Goal: Transaction & Acquisition: Purchase product/service

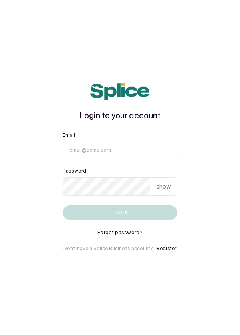
click at [129, 158] on input "Email" at bounding box center [120, 150] width 115 height 17
type input "info@dermaspaceng.com"
click at [63, 206] on button "Log in" at bounding box center [120, 213] width 115 height 14
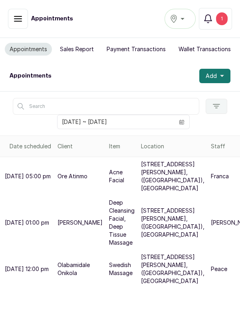
click at [179, 24] on button "Ikoyi" at bounding box center [180, 19] width 31 height 20
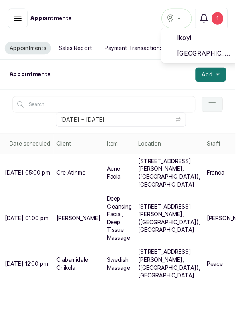
click at [204, 54] on span "[GEOGRAPHIC_DATA]" at bounding box center [210, 55] width 58 height 10
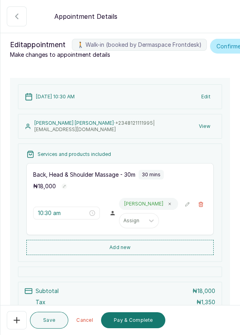
click at [128, 318] on button "Pay & Complete" at bounding box center [133, 321] width 64 height 16
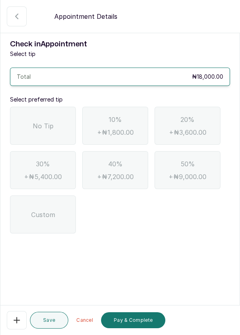
click at [49, 138] on div "No Tip" at bounding box center [43, 126] width 66 height 38
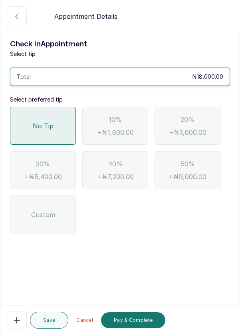
click at [132, 321] on button "Pay & Complete" at bounding box center [133, 321] width 64 height 16
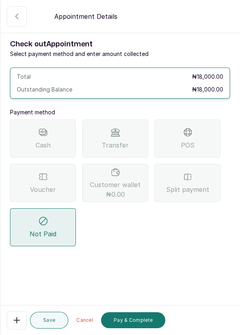
click at [119, 147] on span "Transfer" at bounding box center [115, 145] width 27 height 10
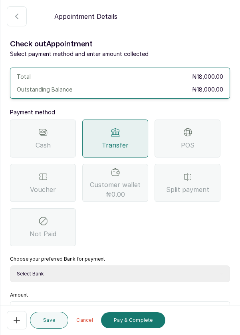
click at [124, 275] on select "Select Bank DERMASPACE ESTHETIC & WELLNESS CENT Sterling Bank DERMASPACEEST/DER…" at bounding box center [120, 274] width 220 height 17
select select "818ea5c0-5b47-4751-8f35-6fc14409c533"
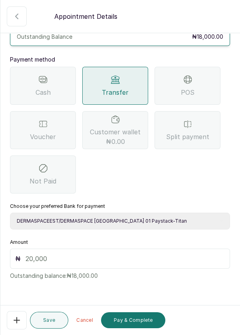
click at [100, 254] on input "text" at bounding box center [126, 259] width 200 height 10
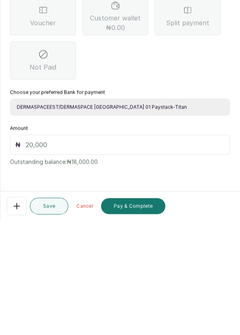
scroll to position [33, 0]
type input "18"
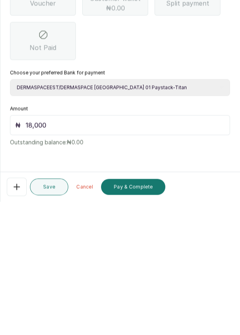
scroll to position [38, 0]
type input "18,000"
click at [132, 323] on button "Pay & Complete" at bounding box center [133, 321] width 64 height 16
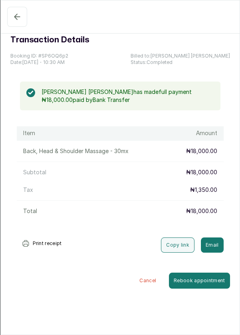
click at [18, 19] on icon "button" at bounding box center [17, 17] width 10 height 10
